Goal: Transaction & Acquisition: Download file/media

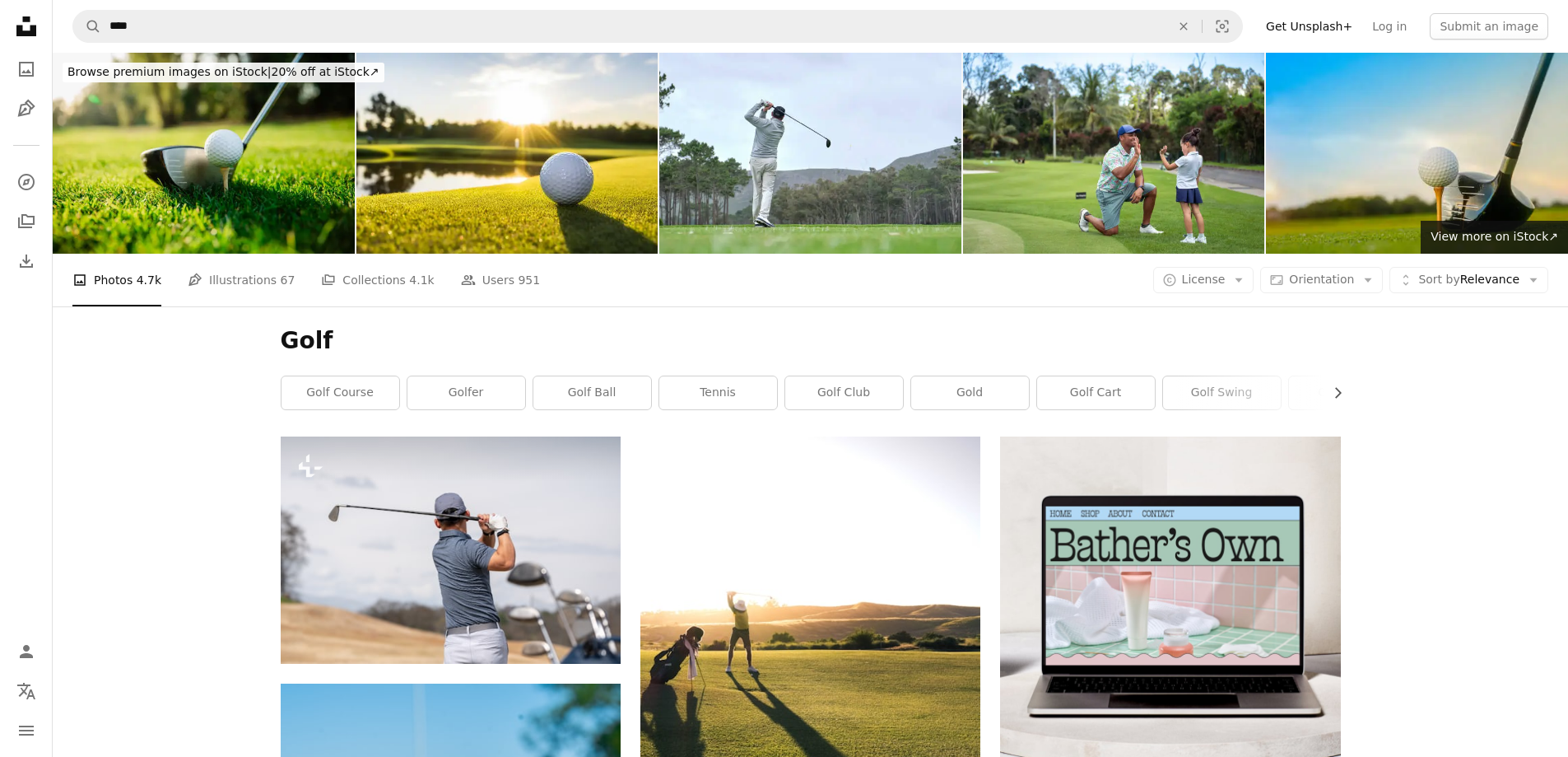
scroll to position [989, 0]
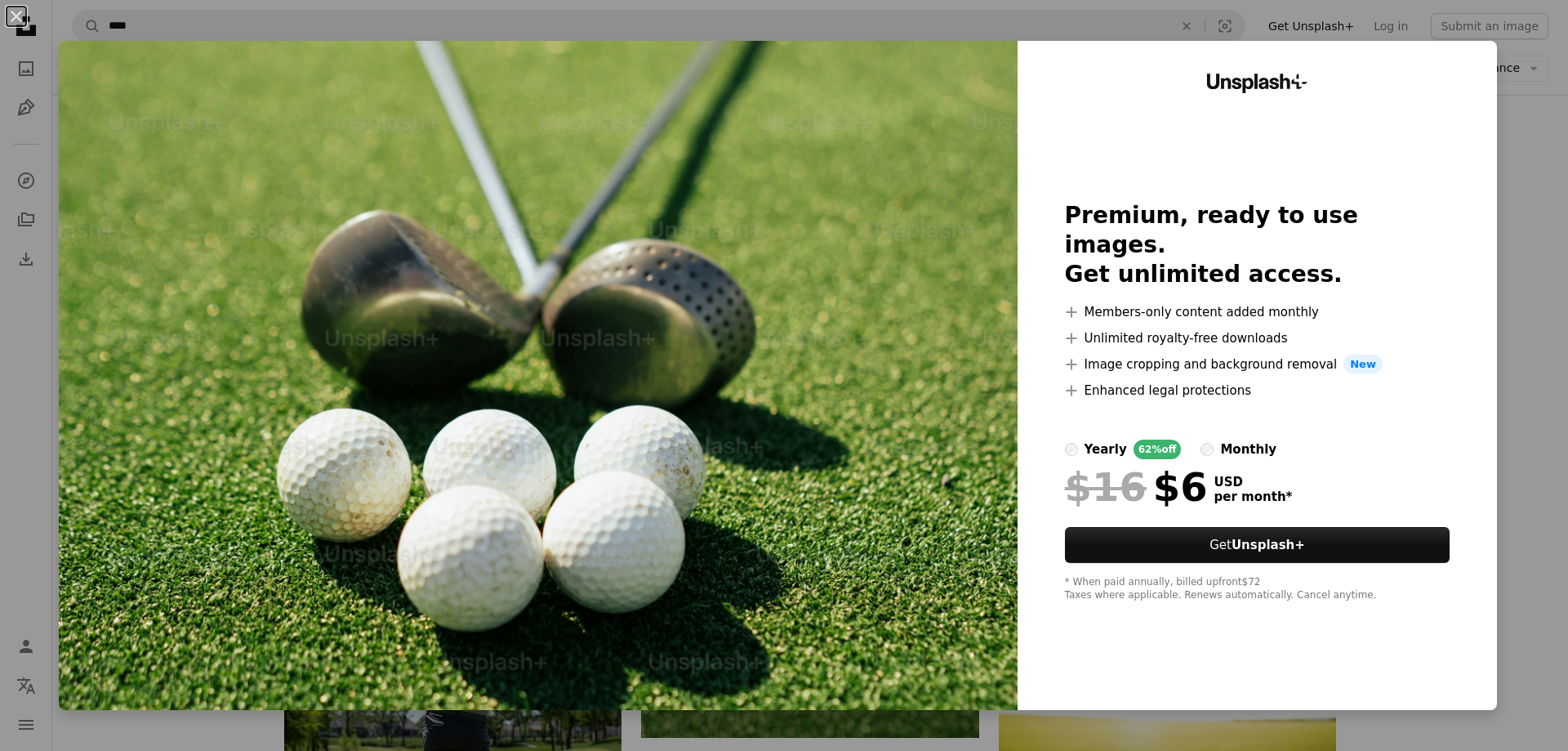
click at [1539, 389] on div "An X shape Unsplash+ Premium, ready to use images. Get unlimited access. A plus…" at bounding box center [784, 376] width 1568 height 751
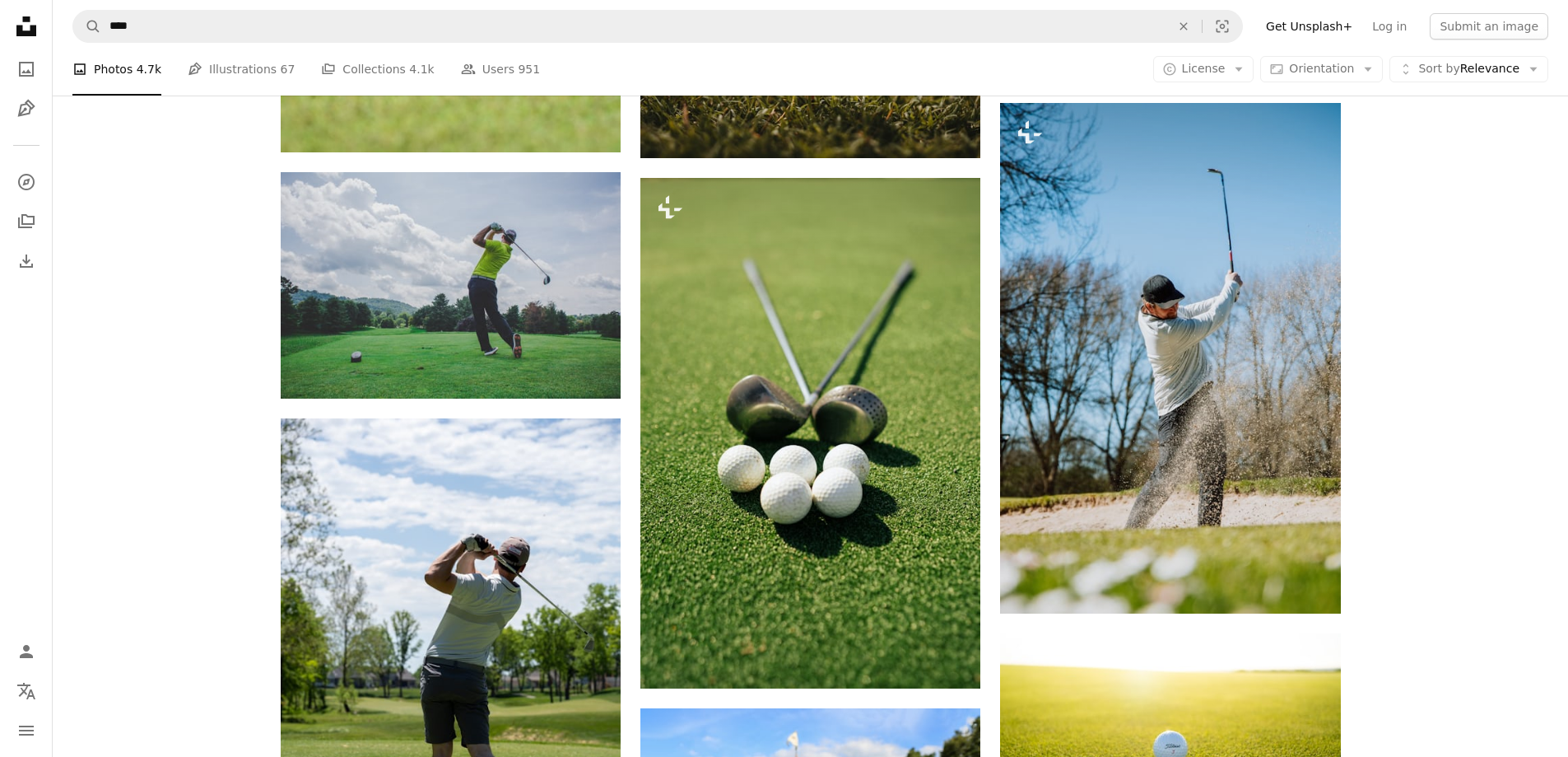
scroll to position [1071, 0]
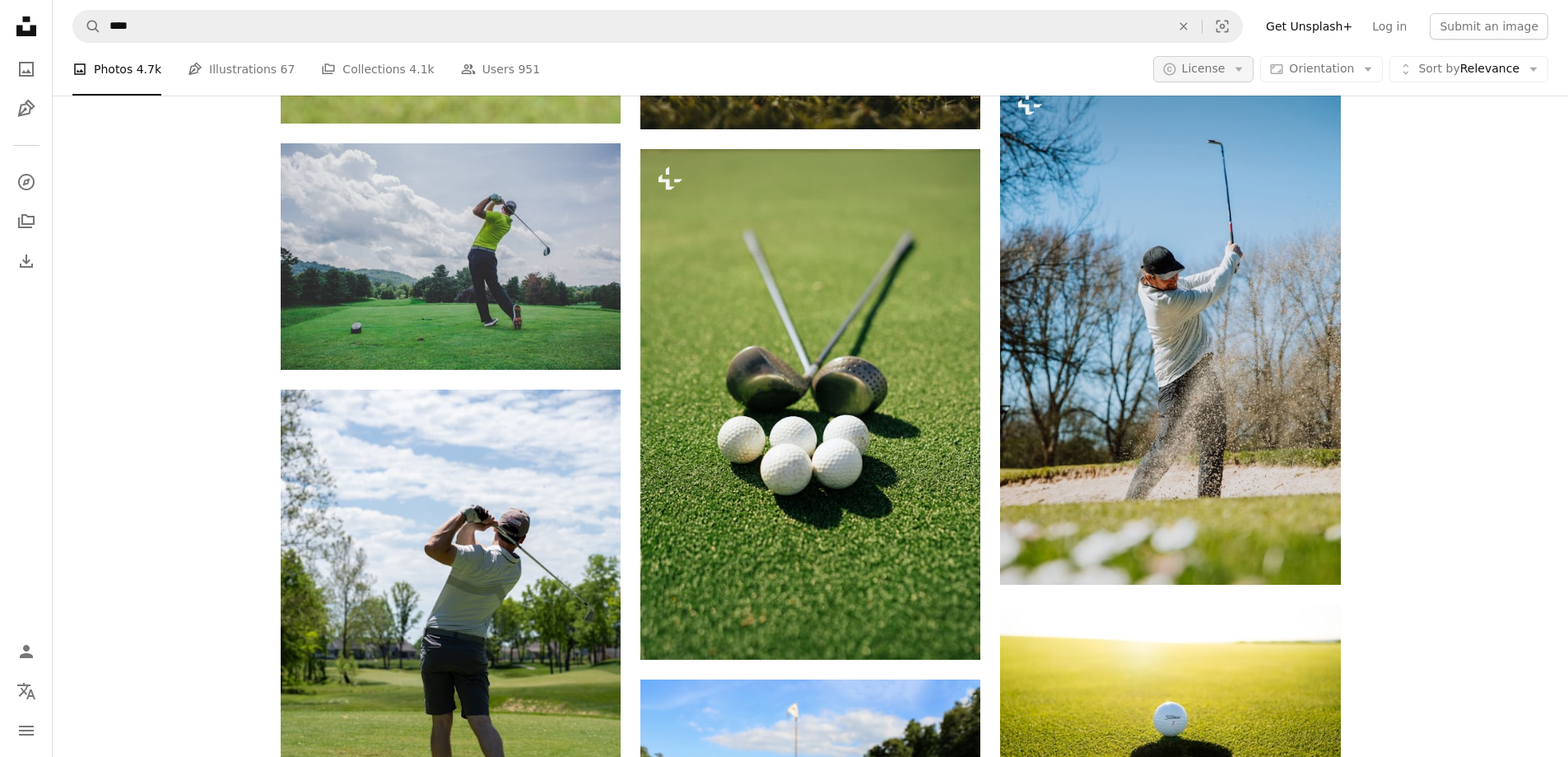
click at [1221, 72] on span "License" at bounding box center [1203, 67] width 44 height 13
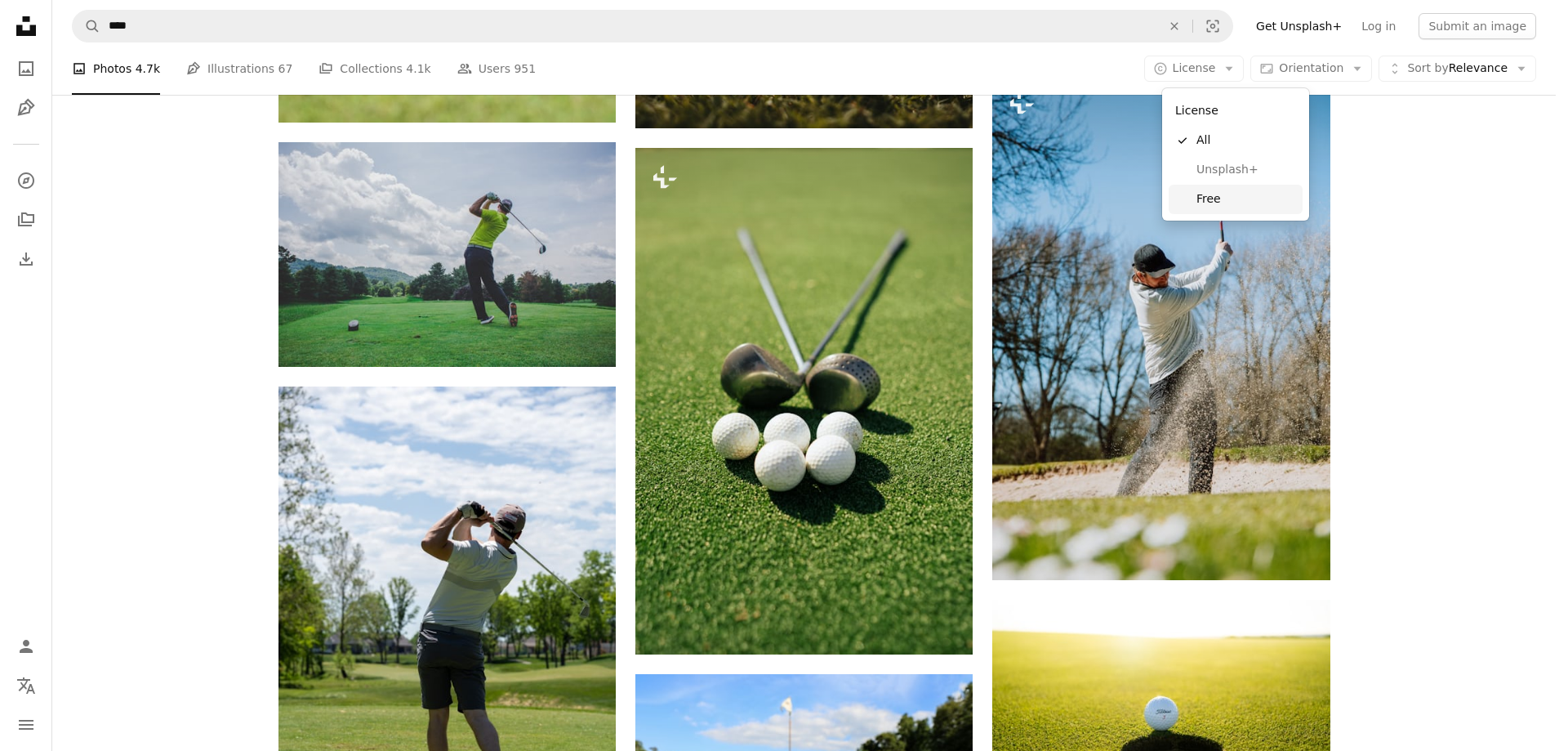
click at [1218, 200] on span "Free" at bounding box center [1246, 199] width 99 height 16
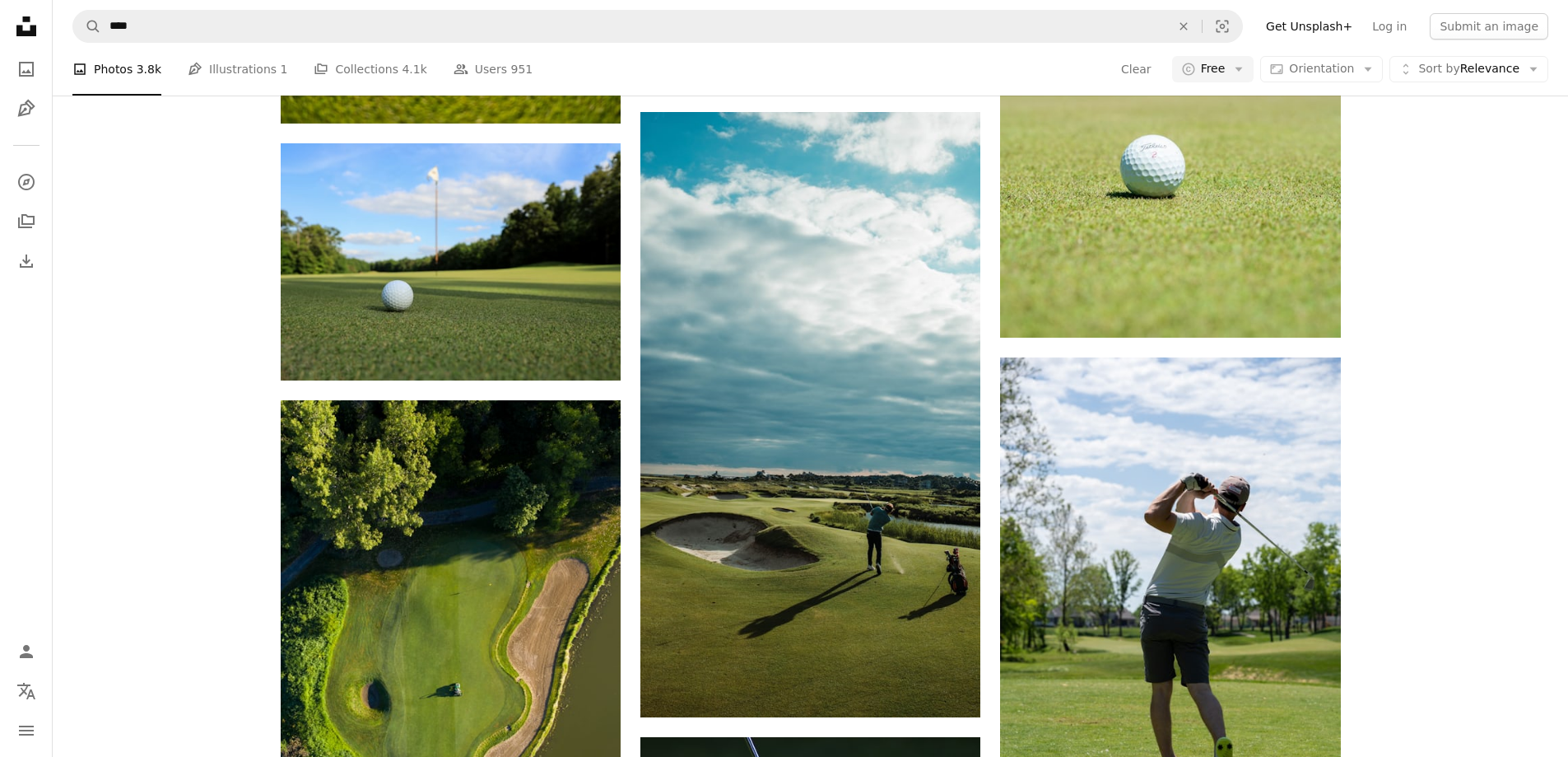
scroll to position [741, 0]
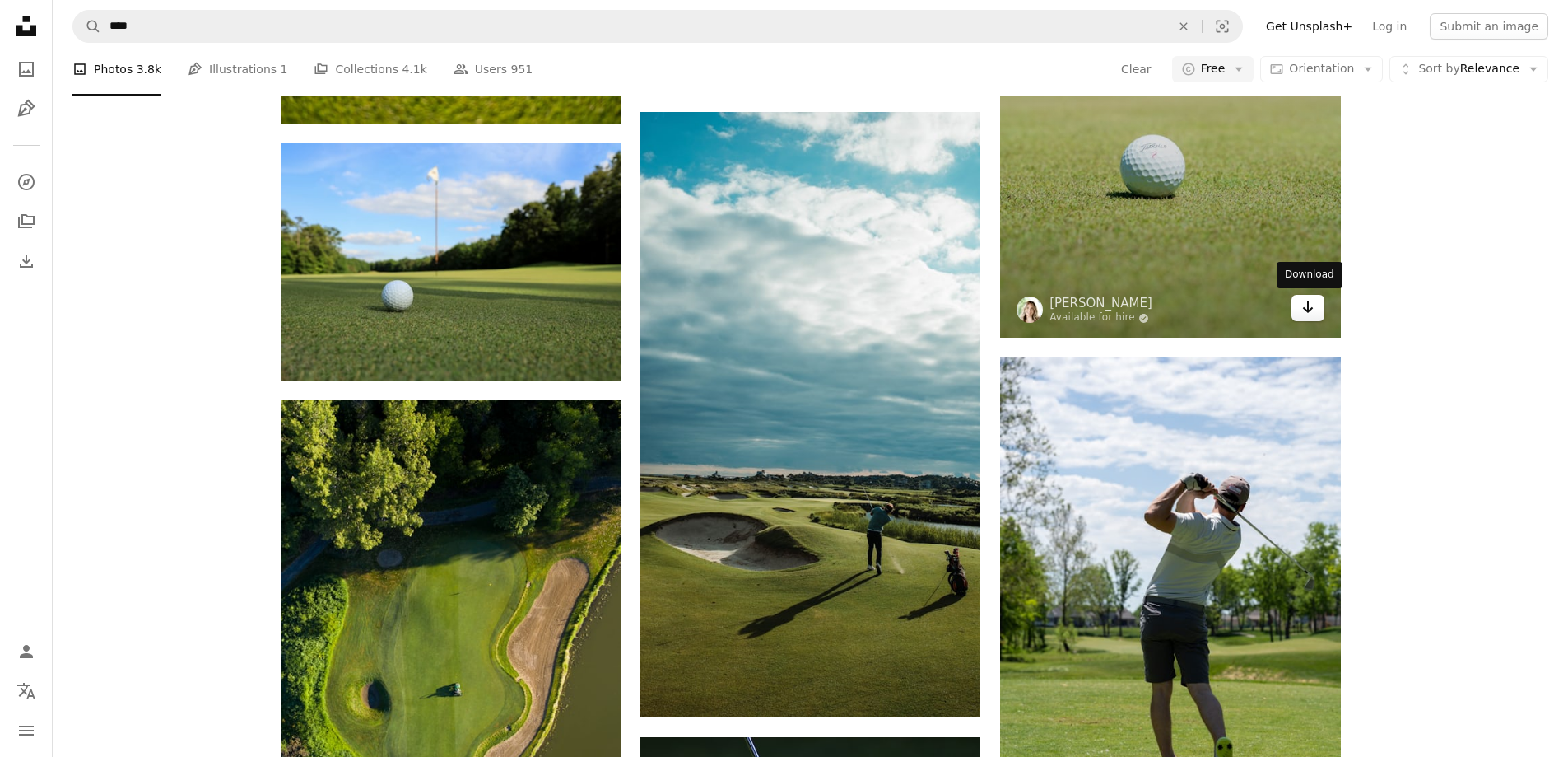
click at [1318, 321] on link "Arrow pointing down" at bounding box center [1308, 308] width 33 height 26
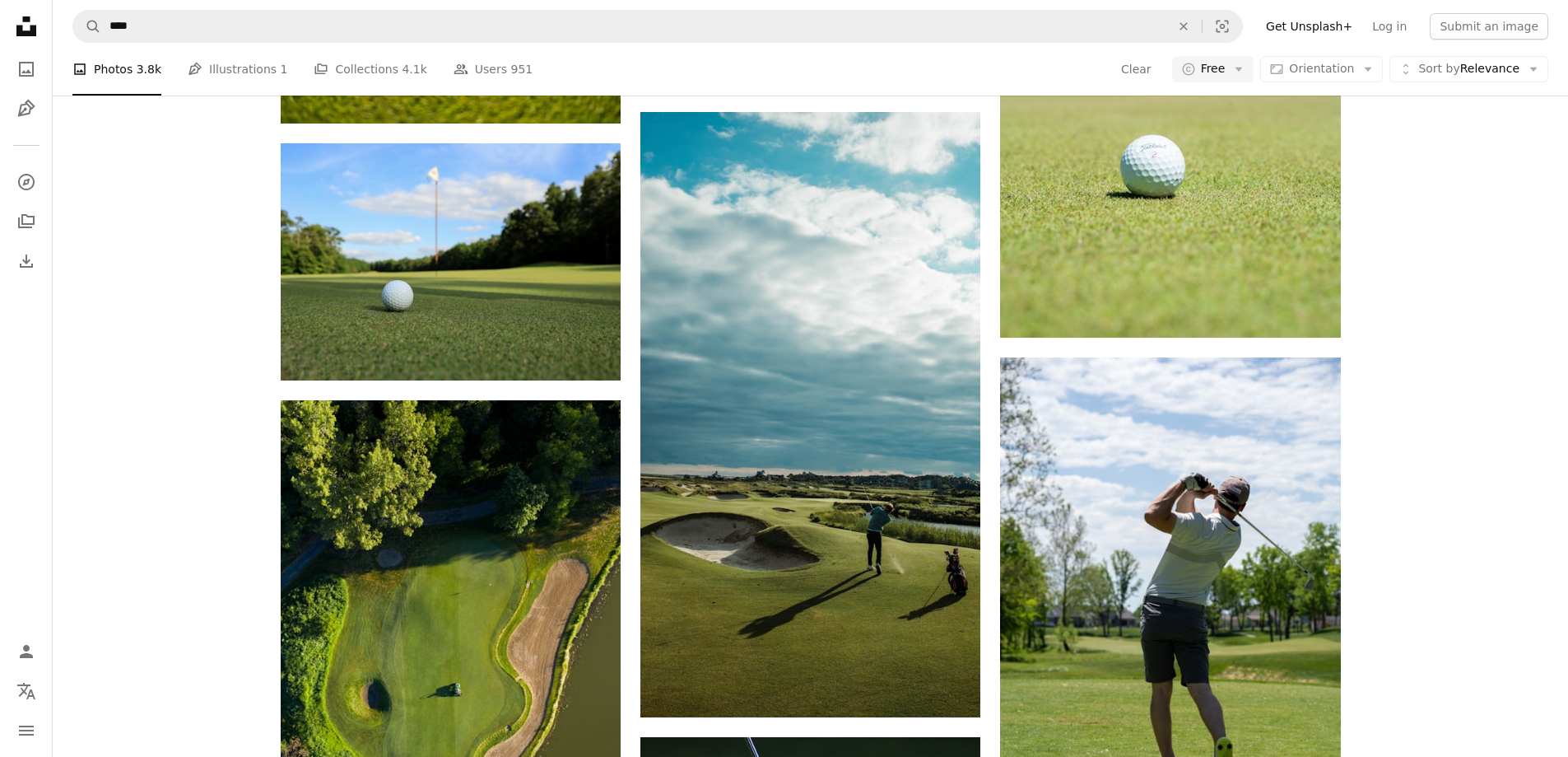
scroll to position [3257, 0]
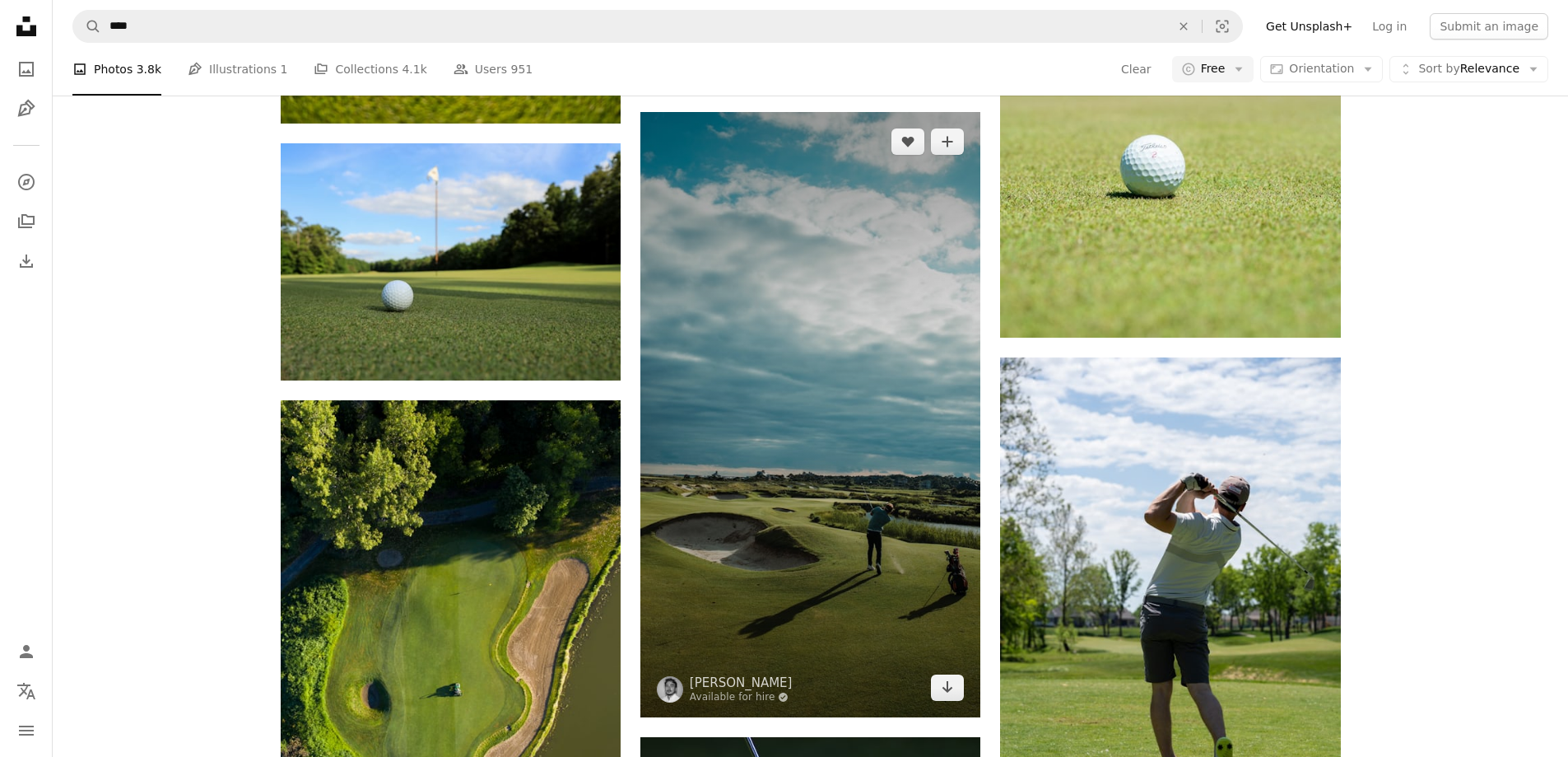
scroll to position [1363, 0]
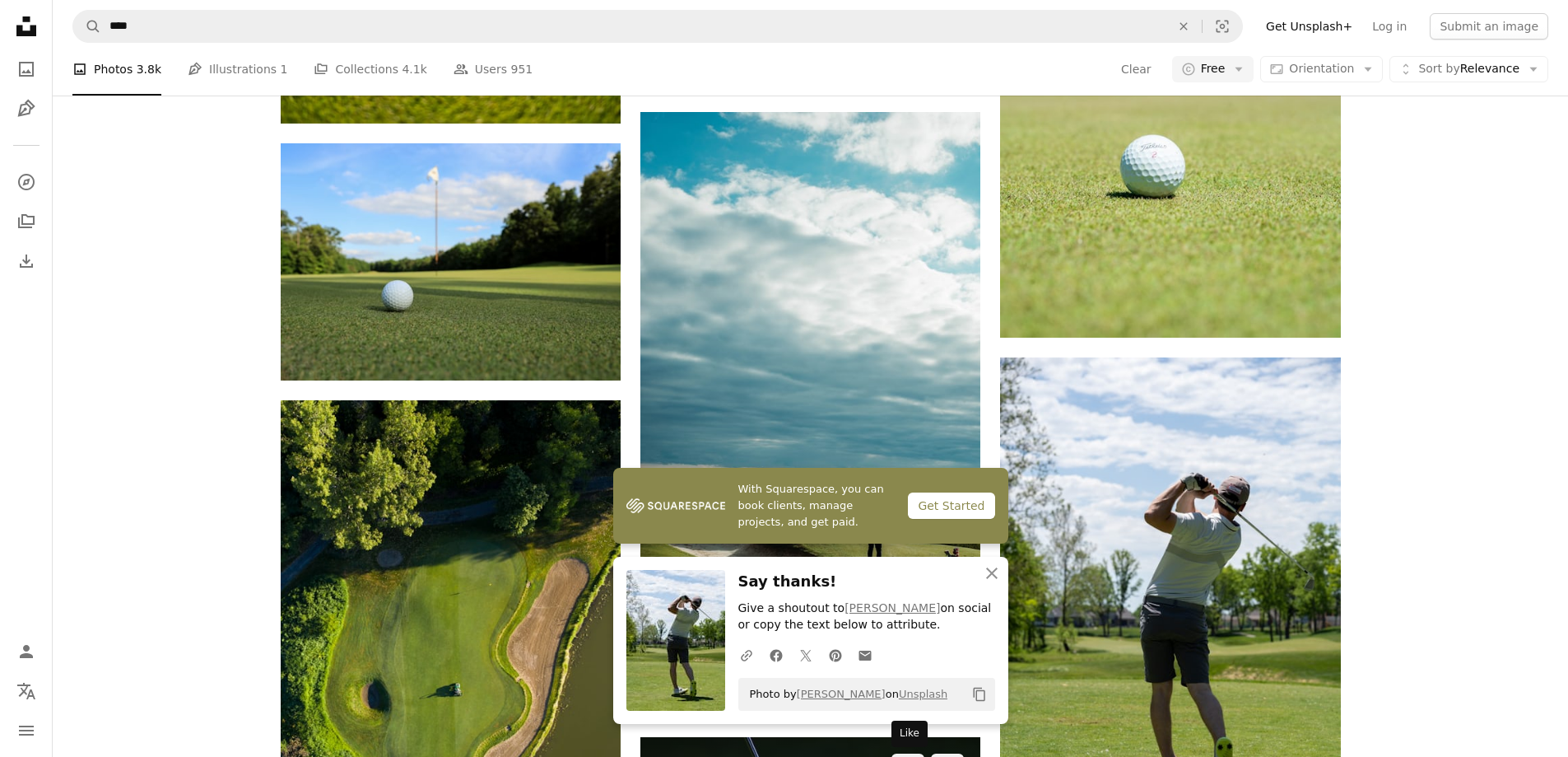
scroll to position [1692, 0]
click at [993, 575] on icon "button" at bounding box center [992, 573] width 11 height 11
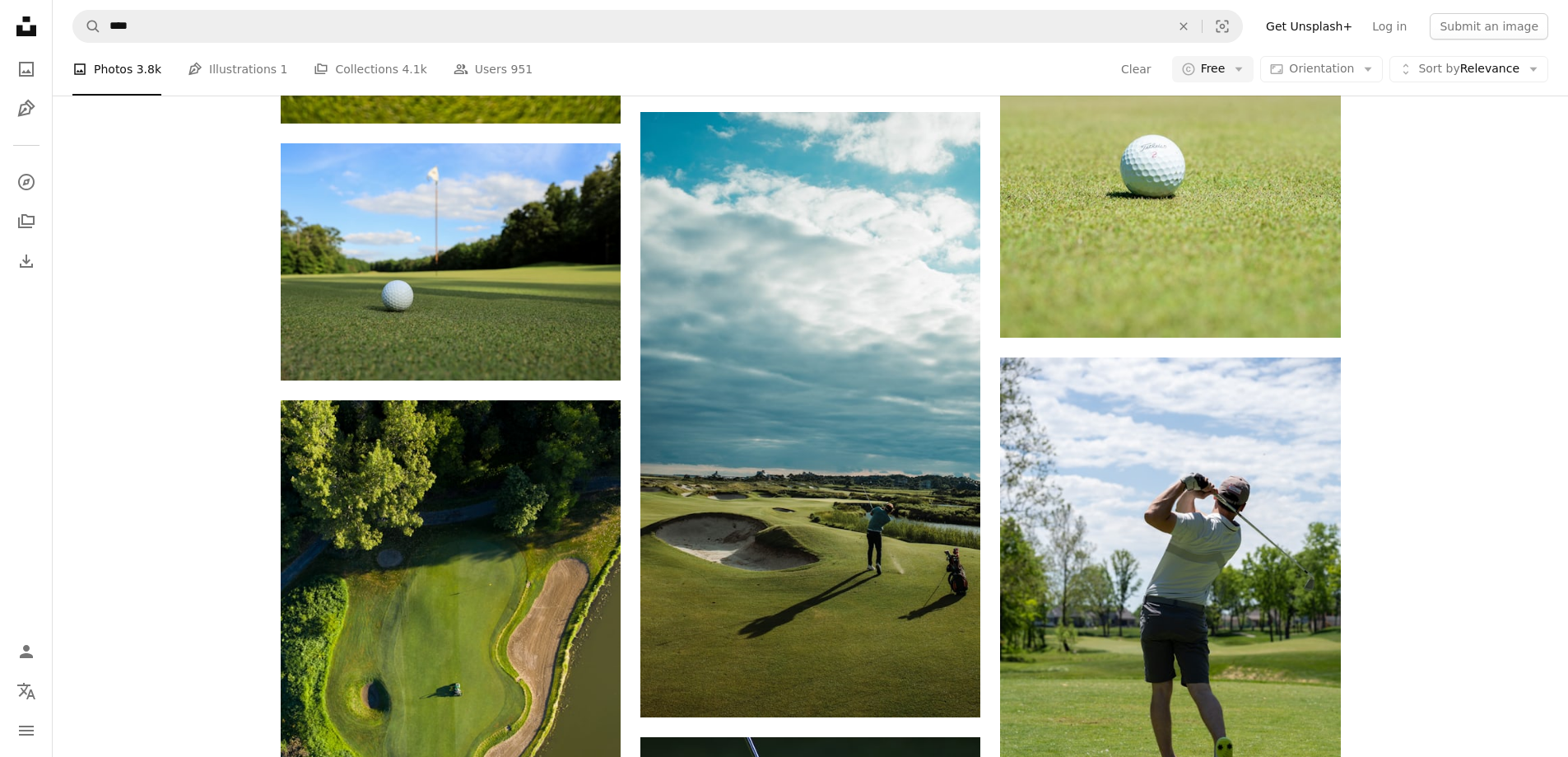
scroll to position [2022, 0]
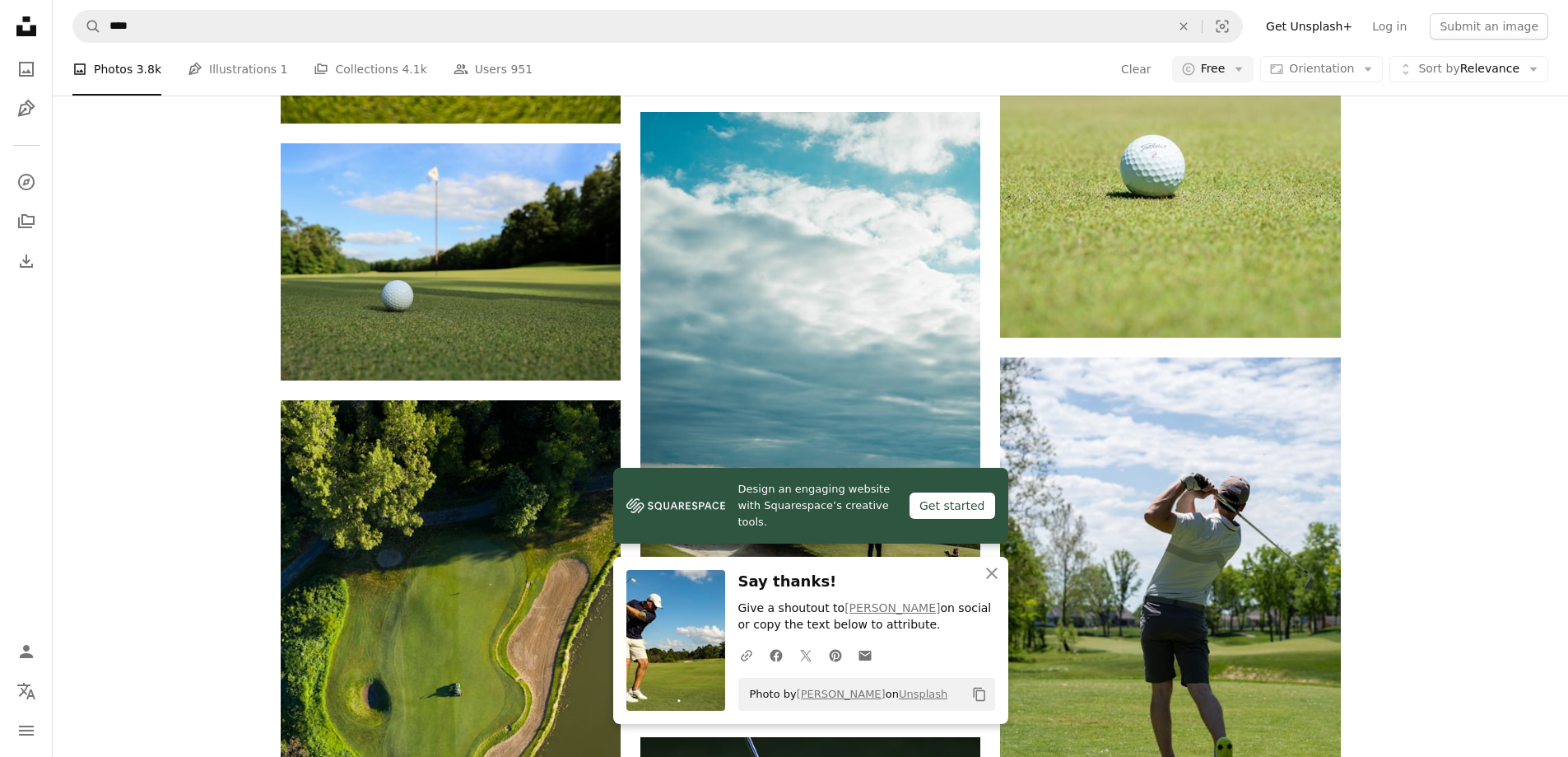
scroll to position [2268, 0]
click at [989, 569] on icon "button" at bounding box center [992, 573] width 11 height 11
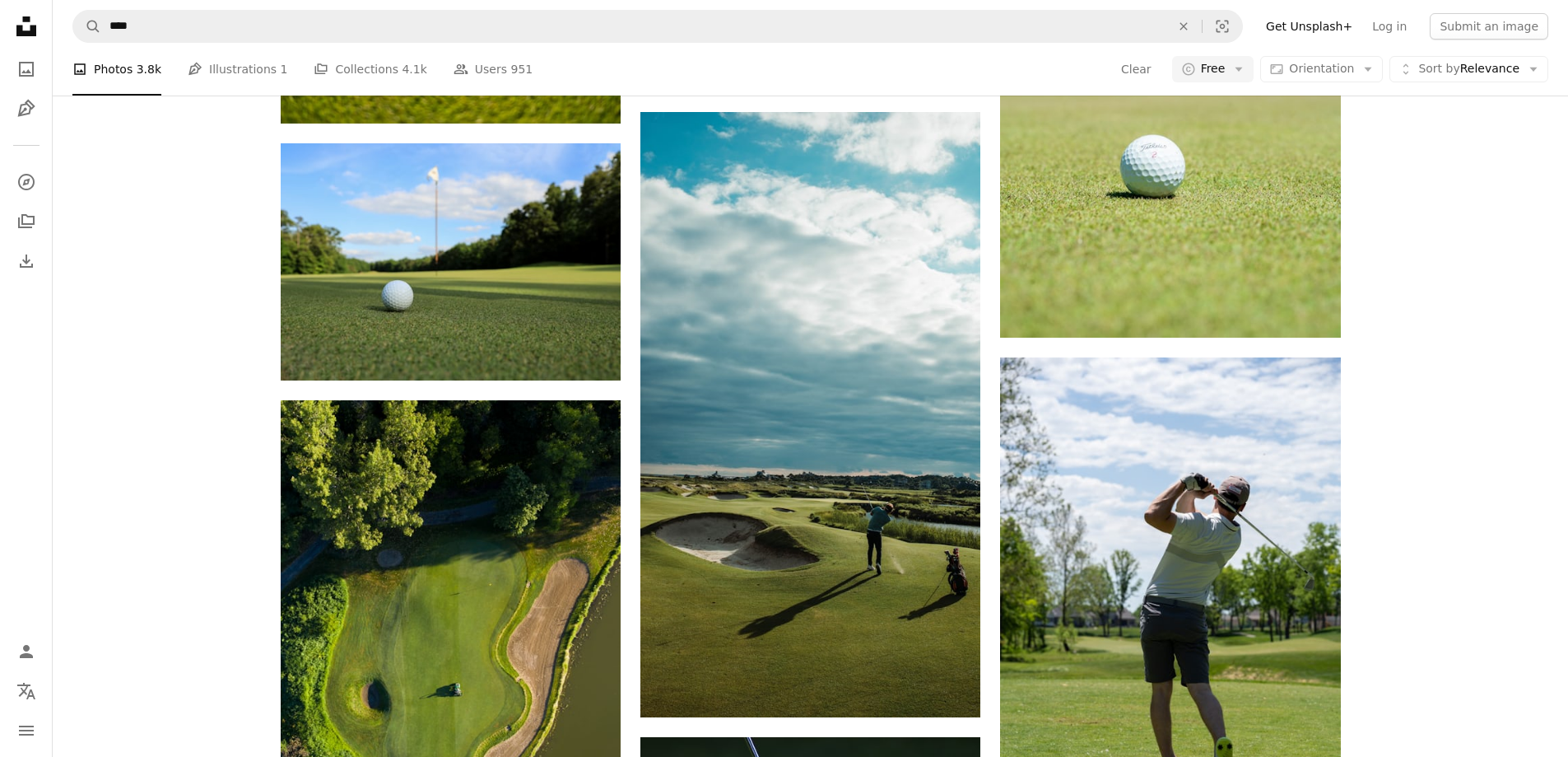
scroll to position [8527, 0]
